Goal: Task Accomplishment & Management: Manage account settings

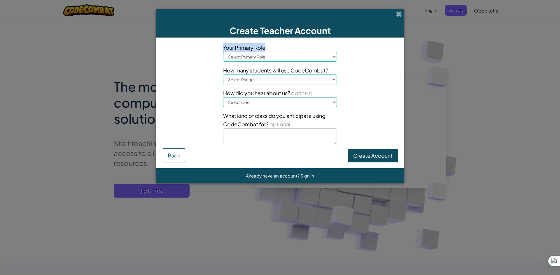
drag, startPoint x: 268, startPoint y: 46, endPoint x: 218, endPoint y: 47, distance: 50.4
click at [218, 47] on div "Your Primary Role Select Primary Role Principal Parent Technology coordinator T…" at bounding box center [279, 95] width 245 height 105
copy span "Your Primary Role"
click at [275, 53] on select "Select Primary Role Principal Parent Technology coordinator Teacher Curriculum …" at bounding box center [280, 57] width 114 height 10
select select "Teacher"
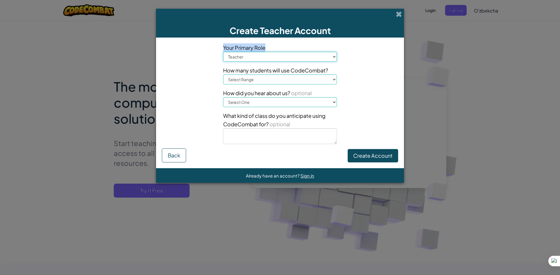
click at [223, 52] on select "Select Primary Role Principal Parent Technology coordinator Teacher Curriculum …" at bounding box center [280, 57] width 114 height 10
click at [178, 69] on div "Your Primary Role Select Primary Role Principal Parent Technology coordinator T…" at bounding box center [279, 95] width 245 height 105
drag, startPoint x: 331, startPoint y: 70, endPoint x: 220, endPoint y: 73, distance: 111.4
click at [220, 73] on div "Your Primary Role Select Primary Role Principal Parent Technology coordinator T…" at bounding box center [280, 95] width 122 height 105
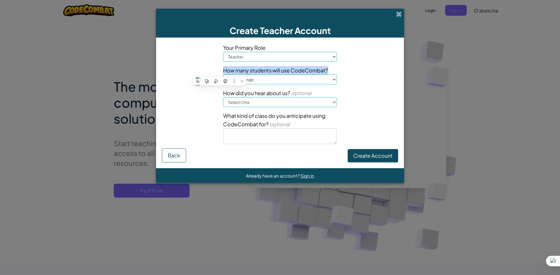
copy span "How many students will use CodeCombat?"
click at [370, 86] on div "Your Primary Role Select Primary Role Principal Parent Technology coordinator T…" at bounding box center [279, 95] width 245 height 105
click at [329, 78] on select "Select Range 1-10 11-50 [PHONE_NUMBER] [PHONE_NUMBER] 1000+" at bounding box center [280, 80] width 114 height 10
select select "101-200"
click at [223, 75] on select "Select Range 1-10 11-50 [PHONE_NUMBER] [PHONE_NUMBER] 1000+" at bounding box center [280, 80] width 114 height 10
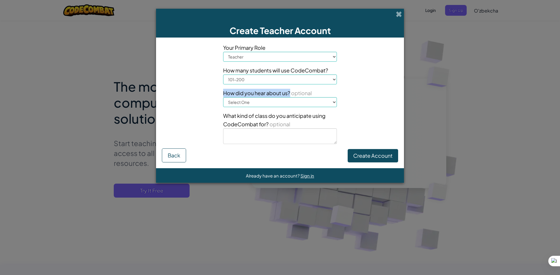
drag, startPoint x: 289, startPoint y: 93, endPoint x: 219, endPoint y: 92, distance: 70.0
click at [219, 92] on div "Your Primary Role Select Primary Role Principal Parent Technology coordinator T…" at bounding box center [280, 95] width 122 height 105
copy span "How did you hear about us?"
click at [161, 88] on div "Your Primary Role Select Primary Role Principal Parent Technology coordinator T…" at bounding box center [279, 95] width 245 height 105
click at [264, 99] on select "Select One Conference (e.g. ISTE) [DOMAIN_NAME][URL] of Code A teacher An admin…" at bounding box center [280, 102] width 114 height 10
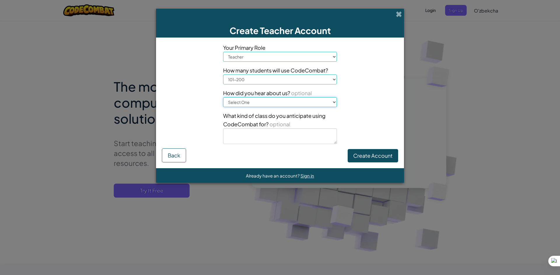
select select "Google"
click at [223, 97] on select "Select One Conference (e.g. ISTE) [DOMAIN_NAME][URL] of Code A teacher An admin…" at bounding box center [280, 102] width 114 height 10
drag, startPoint x: 263, startPoint y: 124, endPoint x: 220, endPoint y: 112, distance: 45.0
click at [220, 112] on div "Your Primary Role Select Primary Role Principal Parent Technology coordinator T…" at bounding box center [280, 95] width 122 height 105
copy span "What kind of class do you anticipate using CodeCombat for? o"
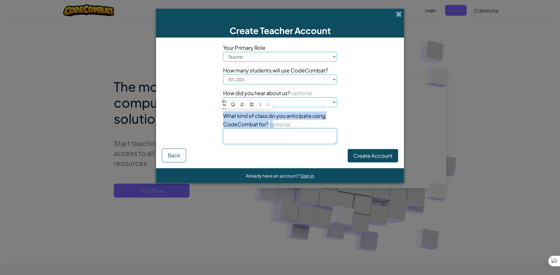
click at [261, 139] on textarea at bounding box center [280, 137] width 114 height 16
click at [291, 138] on textarea at bounding box center [280, 137] width 114 height 16
type textarea "5-sinf"
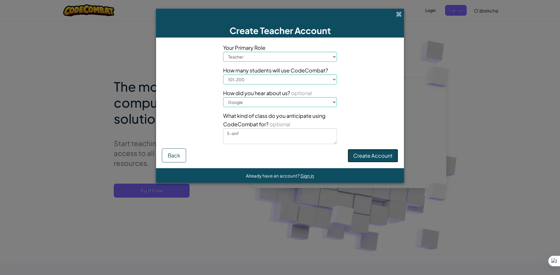
click at [360, 156] on button "Create Account" at bounding box center [372, 155] width 50 height 13
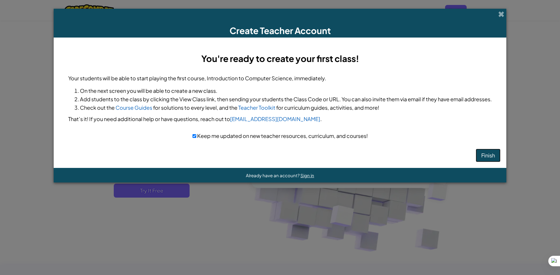
click at [483, 153] on button "Finish" at bounding box center [487, 155] width 25 height 13
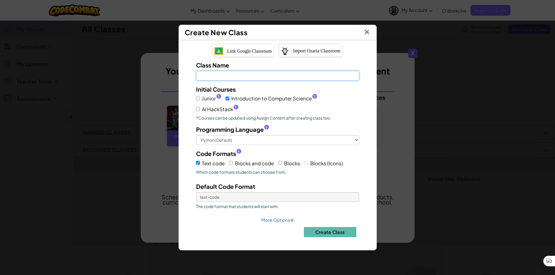
click at [246, 75] on input "Class Name Field is required" at bounding box center [277, 76] width 163 height 10
type input "5-sinf"
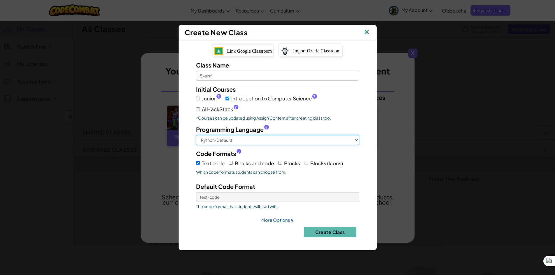
click at [224, 140] on select "Python (Default) JavaScript C++ Java (Experimental)" at bounding box center [277, 140] width 163 height 10
click at [196, 135] on select "Python (Default) JavaScript C++ Java (Experimental)" at bounding box center [277, 140] width 163 height 10
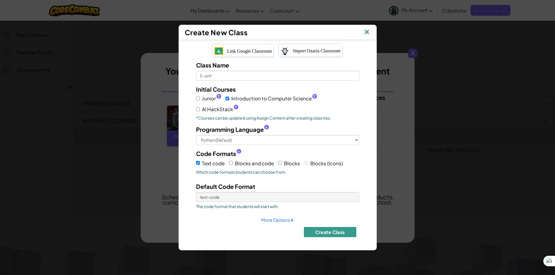
click at [327, 232] on button "Create Class" at bounding box center [330, 232] width 52 height 10
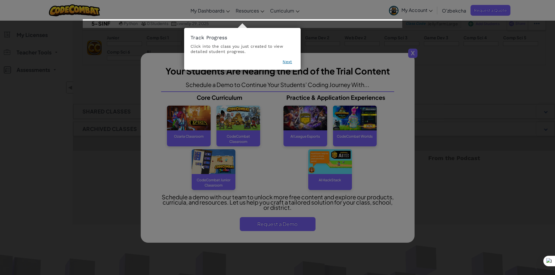
click at [287, 60] on button "Next" at bounding box center [287, 62] width 9 height 6
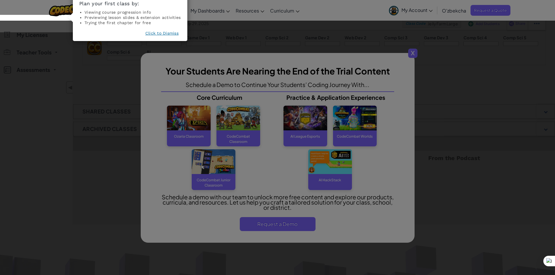
scroll to position [23, 0]
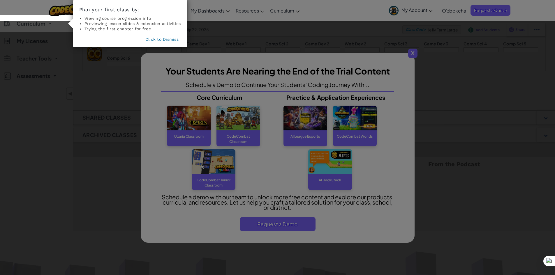
click at [168, 40] on button "Click to Dismiss" at bounding box center [161, 39] width 33 height 6
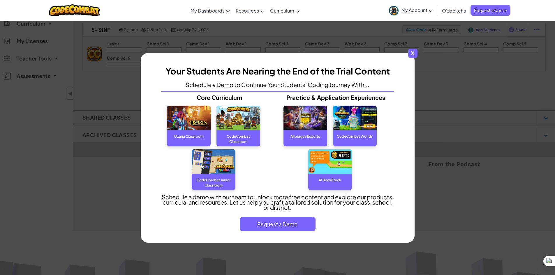
click at [412, 54] on span "x" at bounding box center [412, 53] width 9 height 9
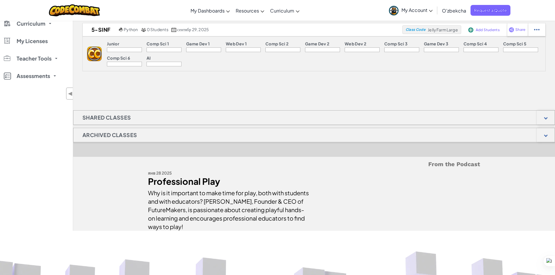
scroll to position [0, 0]
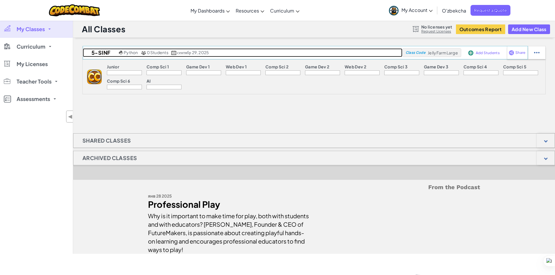
click at [126, 52] on span "Python" at bounding box center [131, 52] width 14 height 5
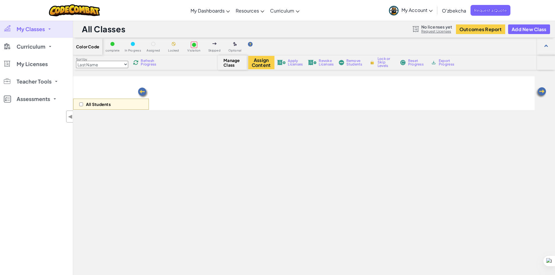
select select "560f1a9f22961295f9427742"
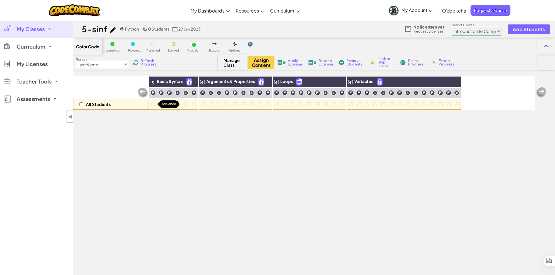
click at [153, 102] on div at bounding box center [153, 104] width 6 height 6
click at [154, 105] on div at bounding box center [153, 104] width 4 height 4
click at [153, 103] on div at bounding box center [153, 104] width 4 height 4
click at [80, 103] on input "checkbox" at bounding box center [81, 105] width 4 height 4
checkbox input "true"
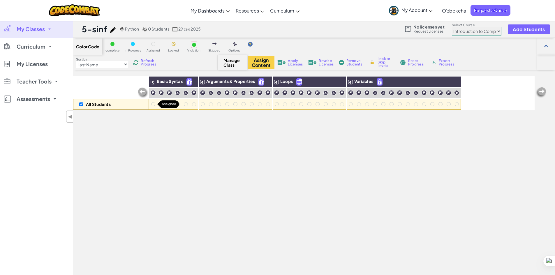
click at [153, 103] on div at bounding box center [153, 104] width 4 height 4
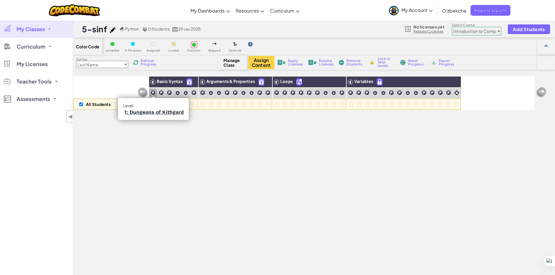
click at [154, 93] on img at bounding box center [153, 93] width 6 height 6
click at [158, 114] on link "1: Dungeons of Kithgard" at bounding box center [153, 112] width 59 height 6
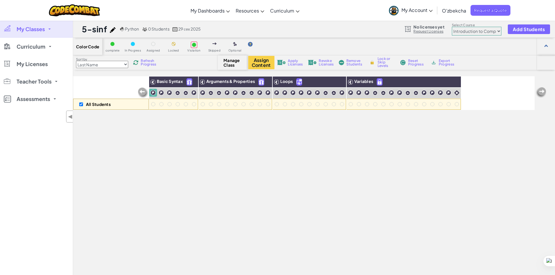
click at [112, 47] on div at bounding box center [112, 44] width 6 height 6
click at [132, 29] on span "Python" at bounding box center [132, 28] width 14 height 5
click at [49, 31] on link "My Classes" at bounding box center [36, 28] width 73 height 17
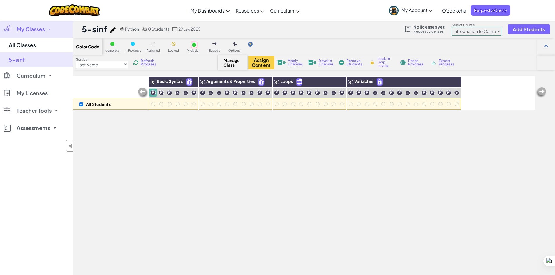
click at [49, 31] on link "My Classes" at bounding box center [36, 28] width 73 height 17
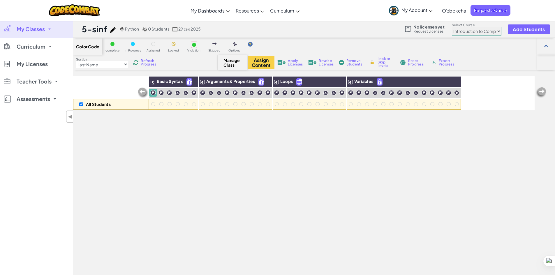
click at [306, 131] on div "All Students Basic Syntax Arguments & Properties Loops Variables" at bounding box center [304, 199] width 462 height 246
click at [234, 63] on span "Manage Class" at bounding box center [232, 62] width 17 height 9
click at [160, 92] on img at bounding box center [162, 93] width 6 height 6
click at [161, 93] on img at bounding box center [162, 93] width 6 height 6
click at [163, 112] on link "2: Gems in the Deep" at bounding box center [162, 112] width 50 height 6
